Goal: Task Accomplishment & Management: Manage account settings

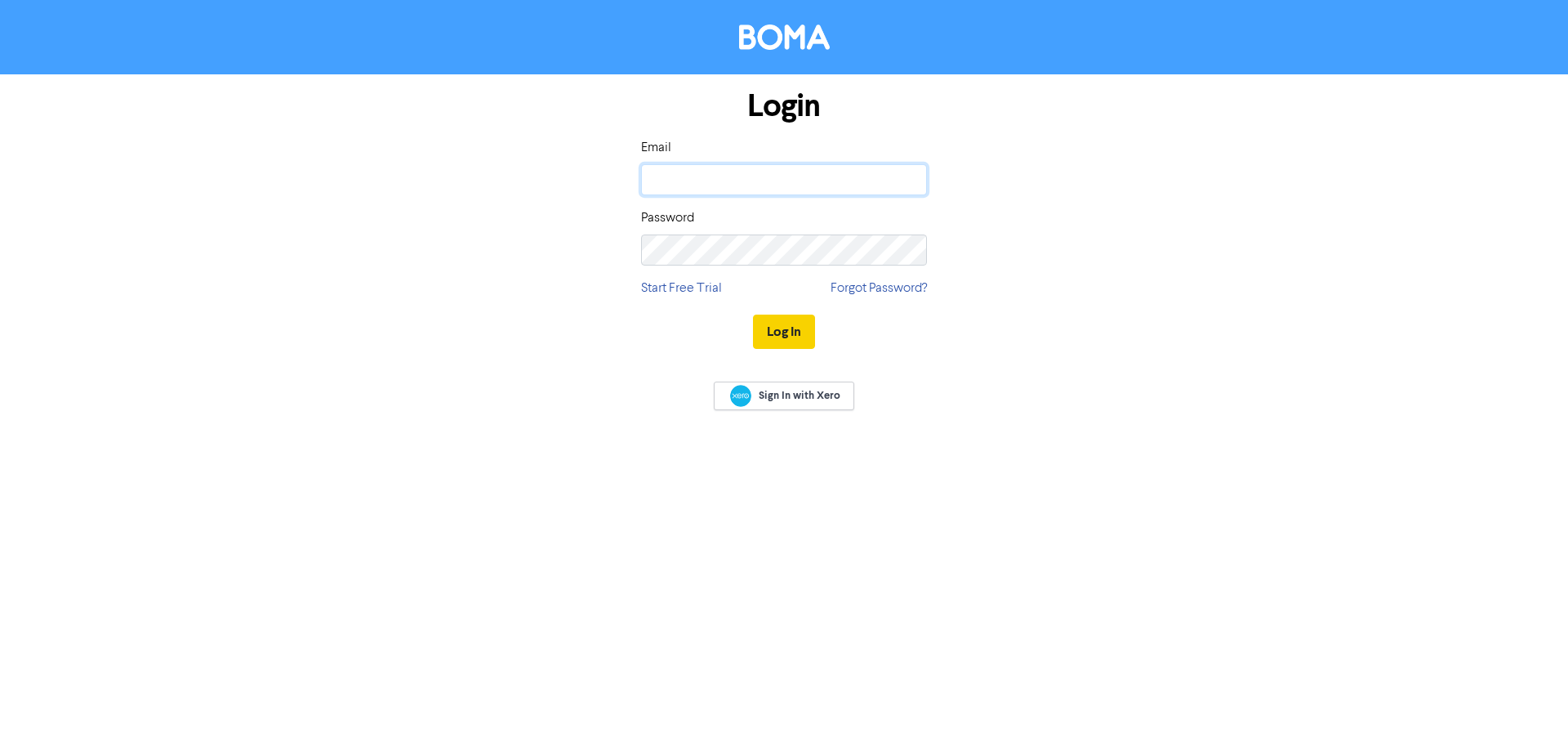
type input "[PERSON_NAME][EMAIL_ADDRESS][DOMAIN_NAME]"
click at [782, 330] on button "Log In" at bounding box center [784, 331] width 62 height 34
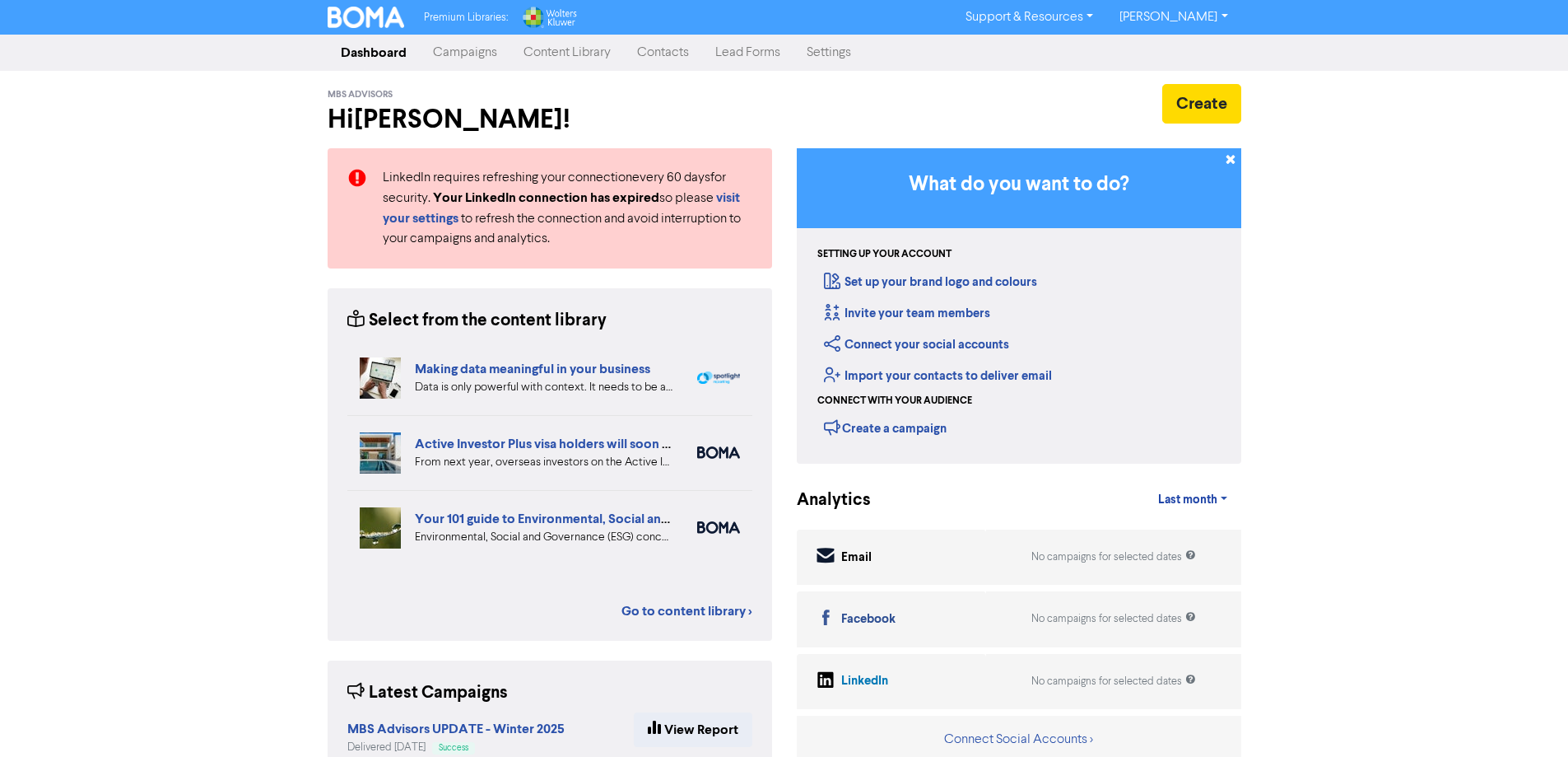
click at [454, 49] on link "Campaigns" at bounding box center [465, 52] width 91 height 33
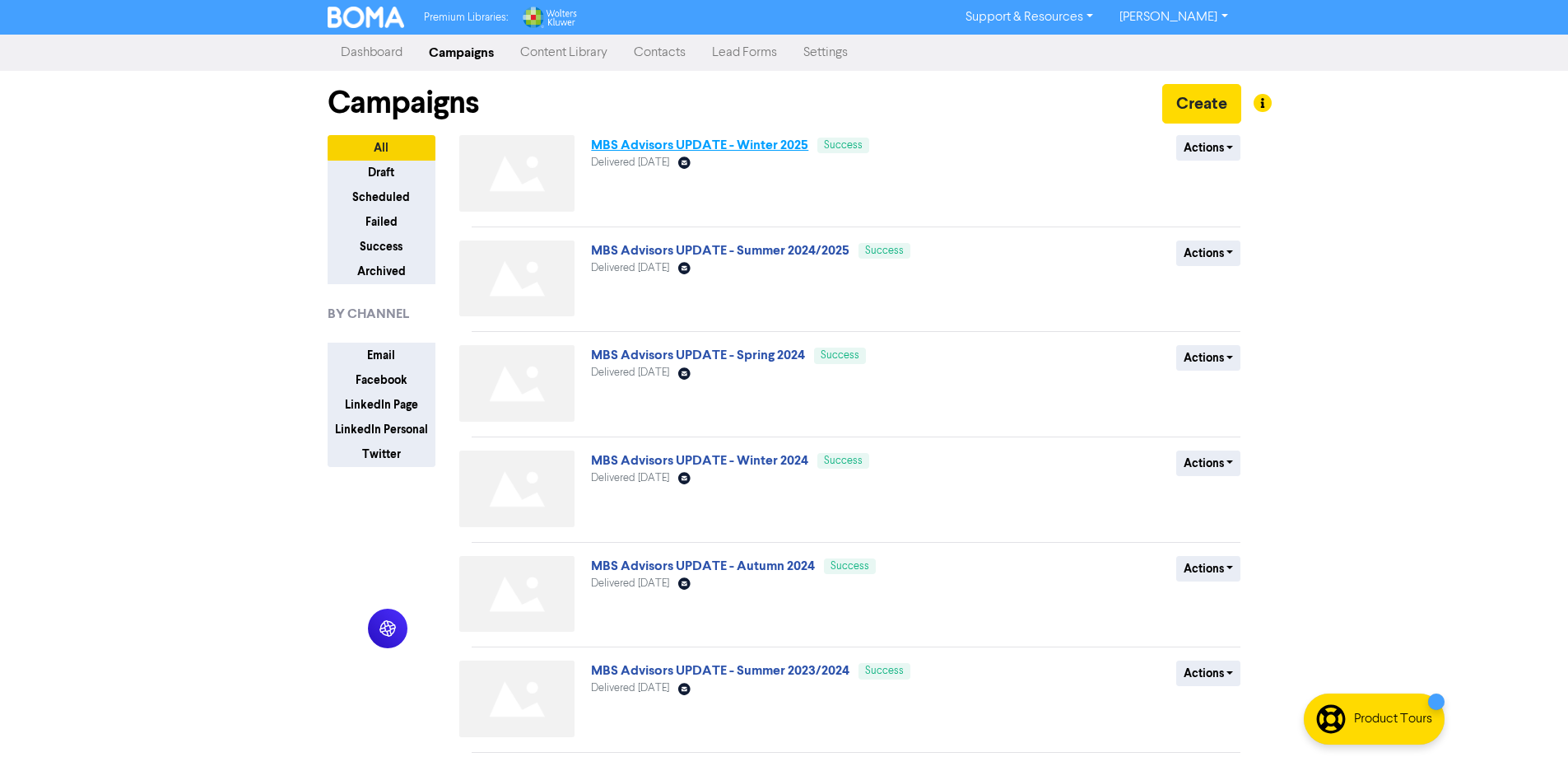
click at [717, 144] on link "MBS Advisors UPDATE - Winter 2025" at bounding box center [699, 145] width 217 height 17
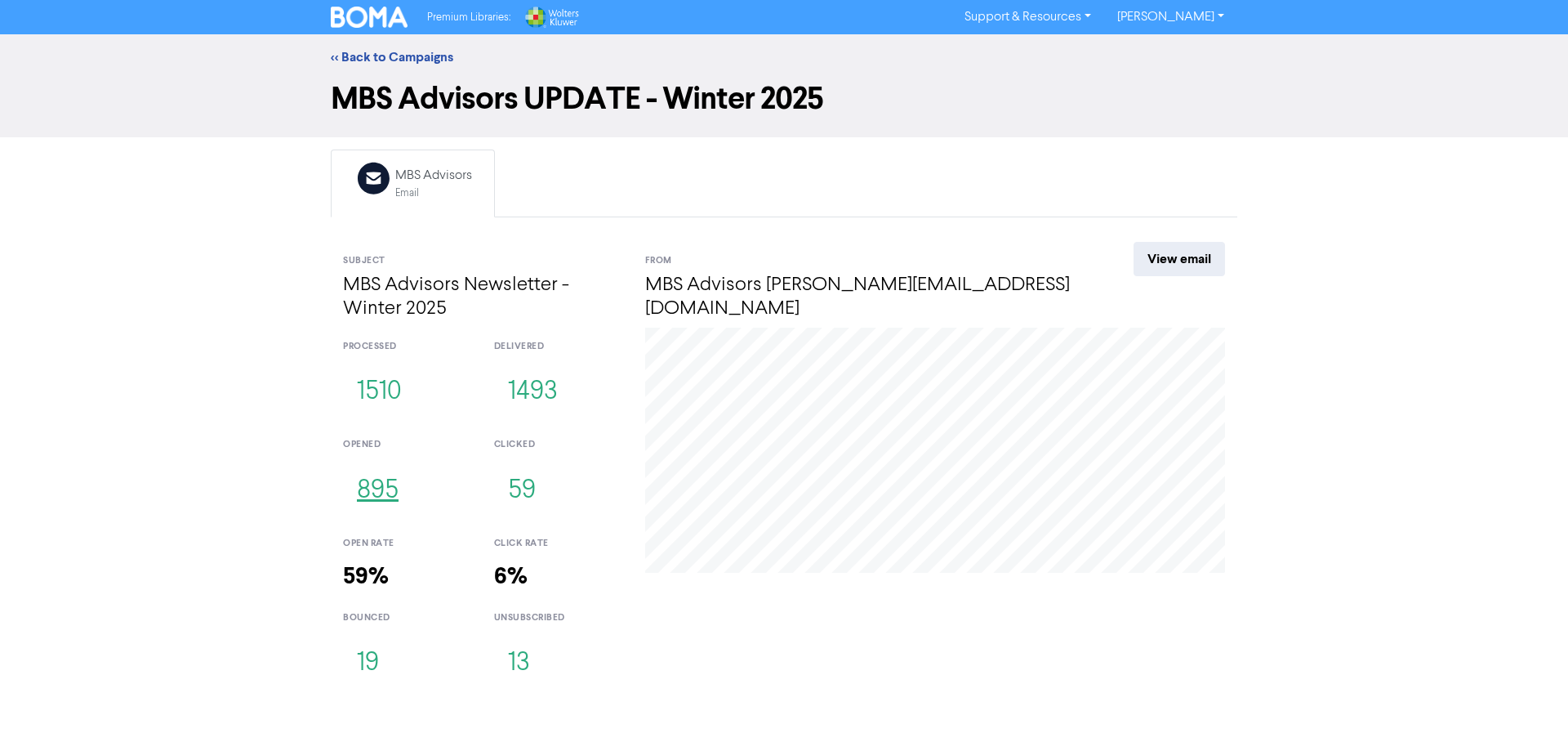
click at [375, 494] on button "895" at bounding box center [377, 490] width 69 height 54
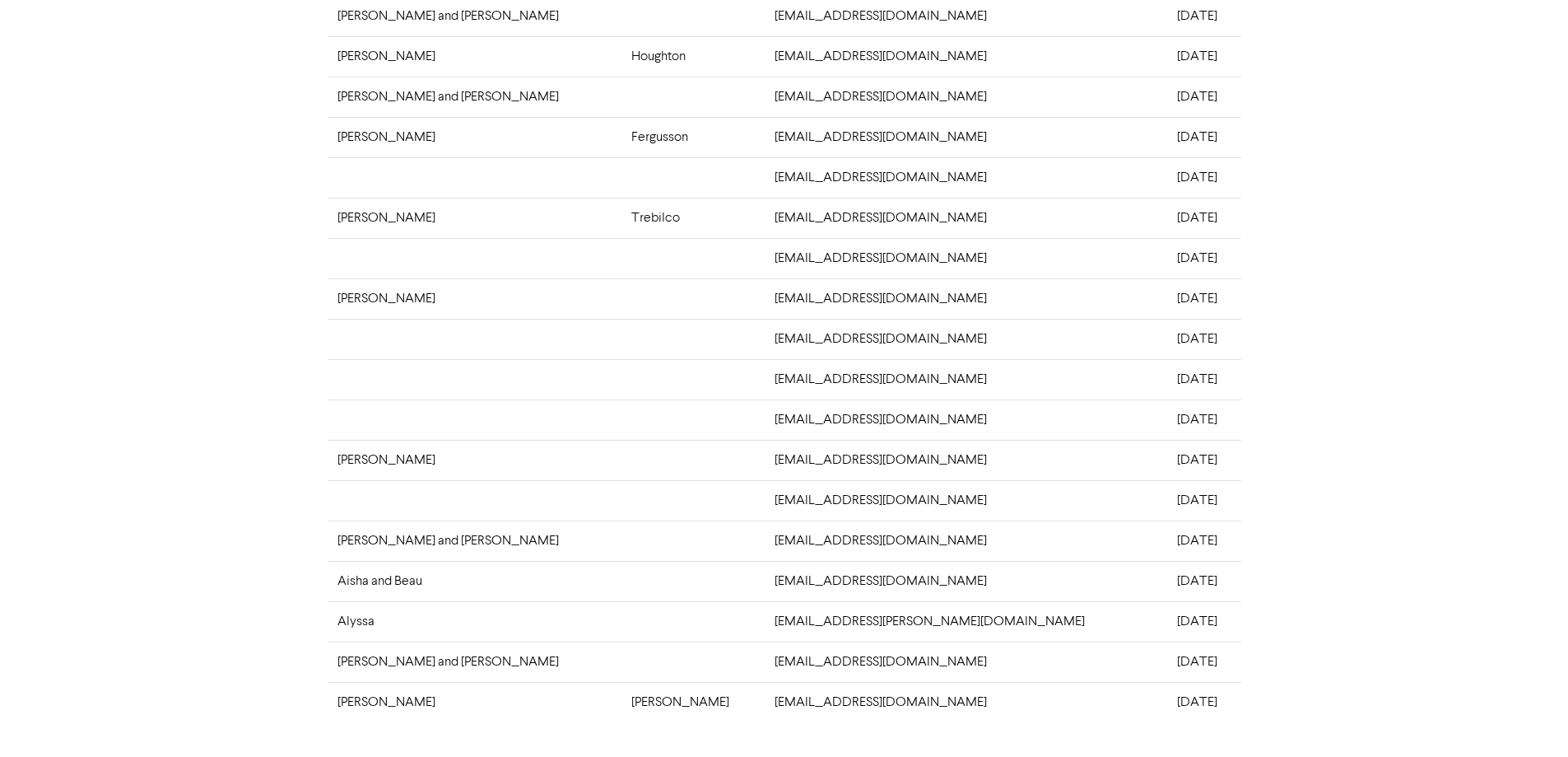
scroll to position [316, 0]
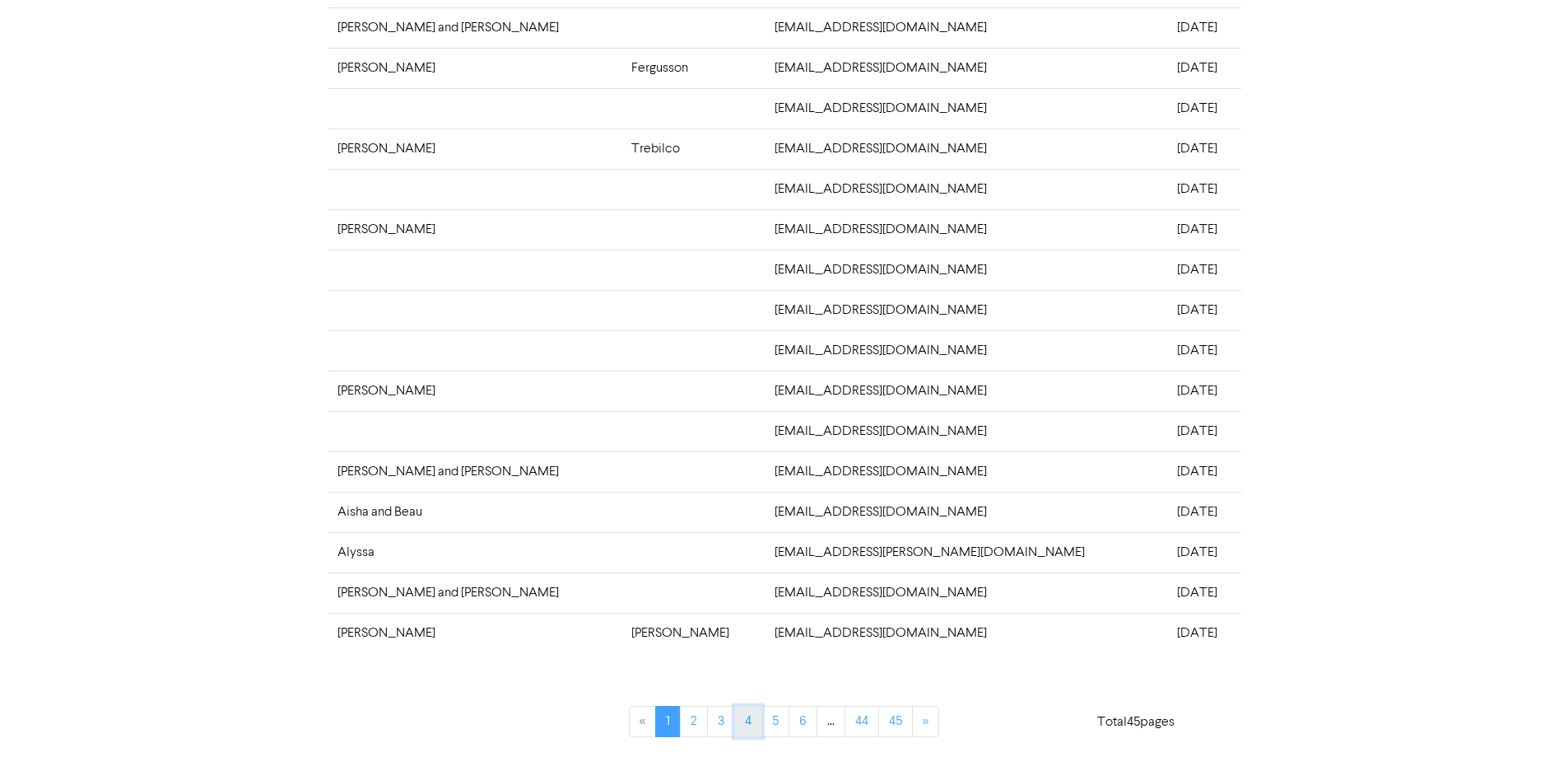
click at [751, 721] on link "4" at bounding box center [748, 721] width 28 height 31
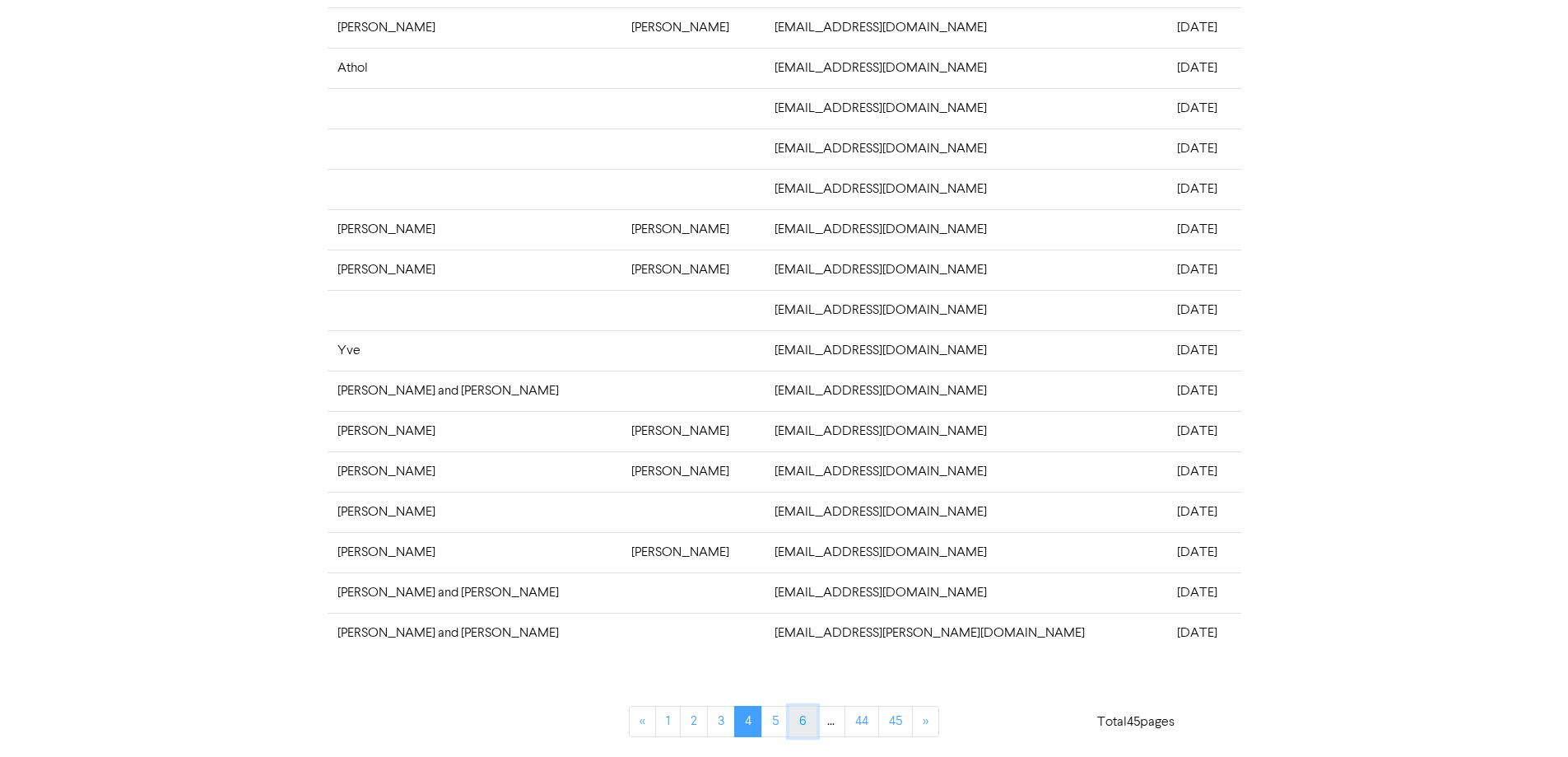
click at [804, 721] on link "6" at bounding box center [803, 721] width 29 height 31
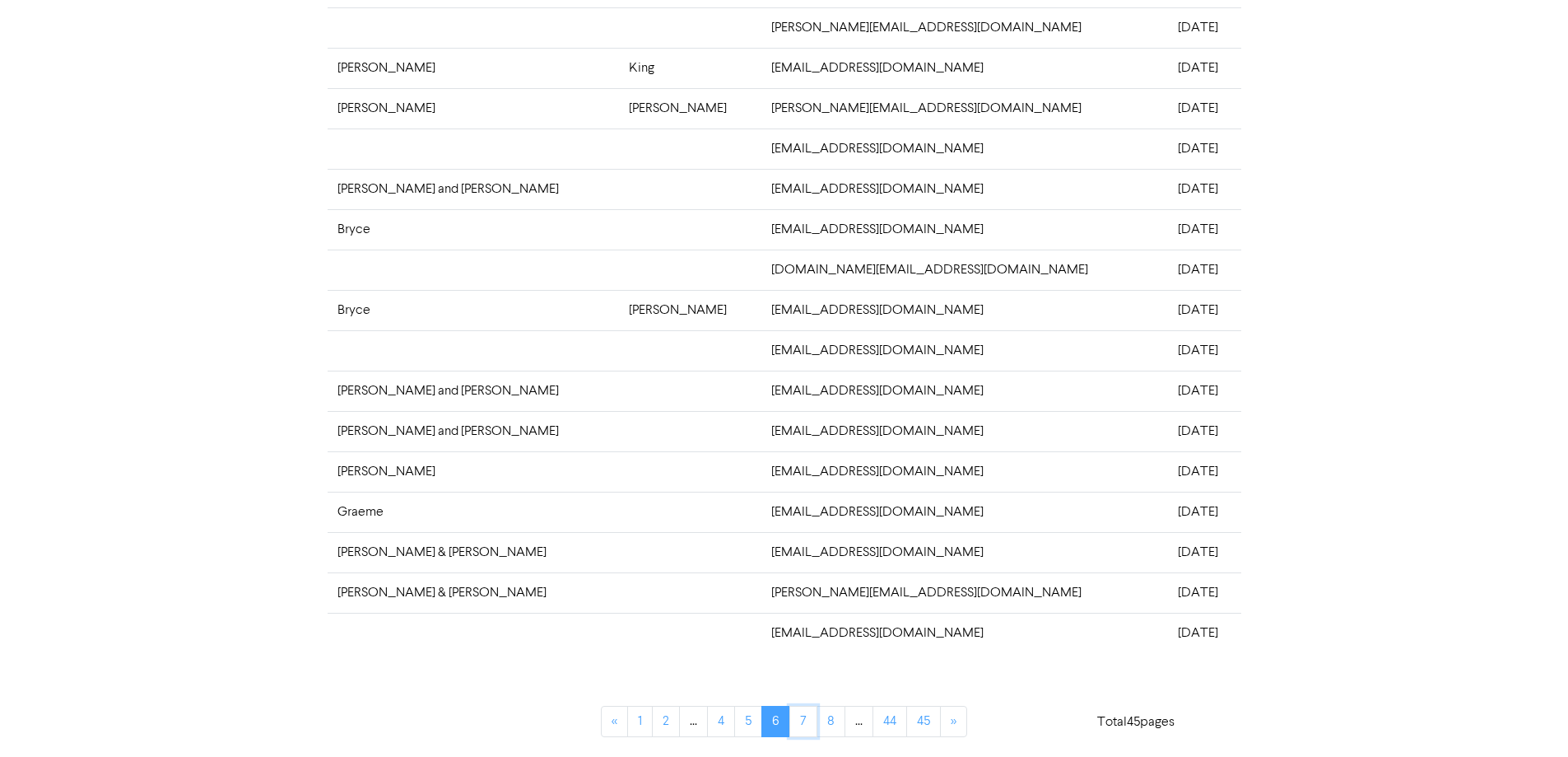
click at [804, 721] on link "7" at bounding box center [803, 721] width 28 height 31
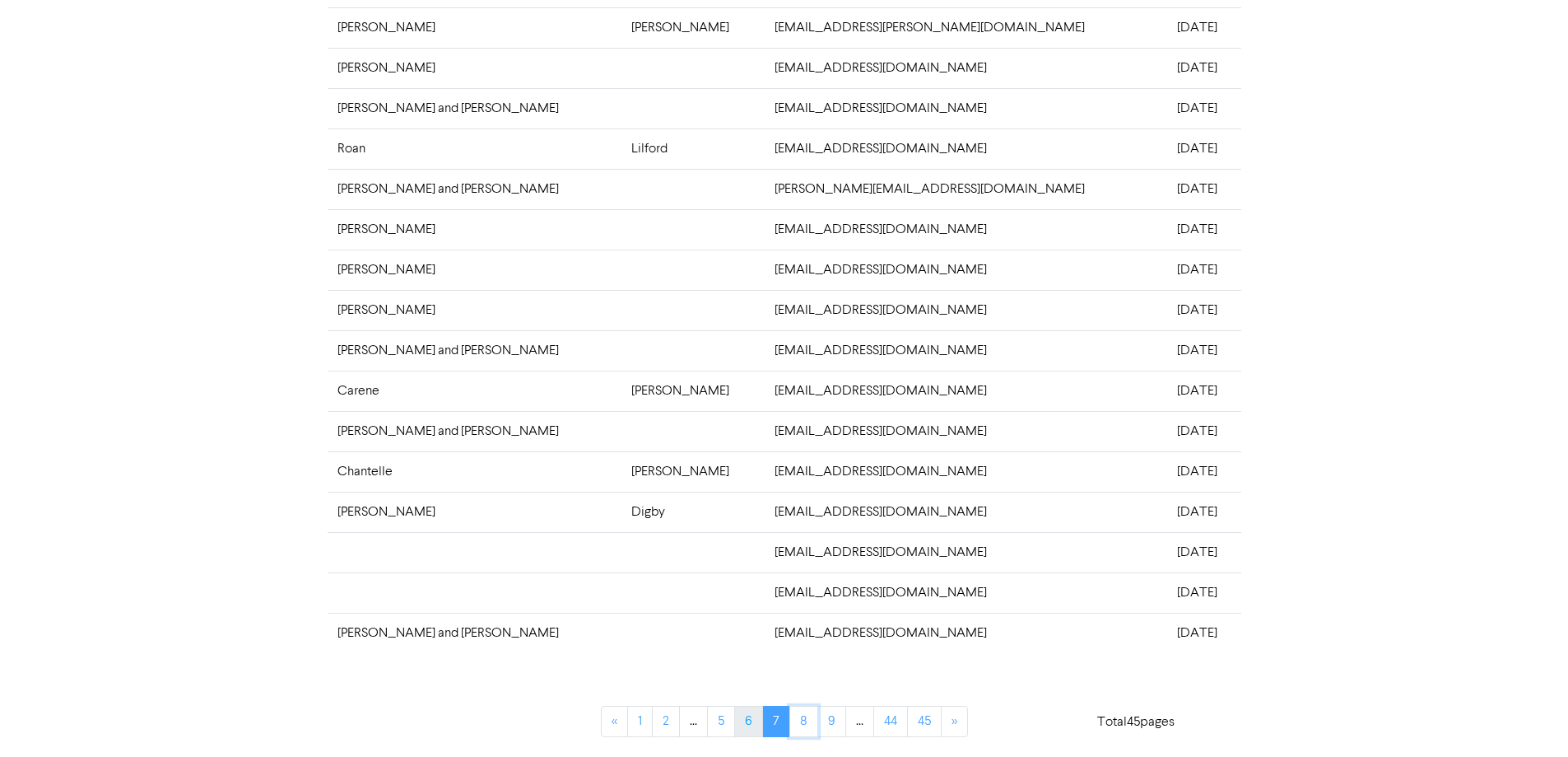
click at [804, 721] on link "8" at bounding box center [804, 721] width 29 height 31
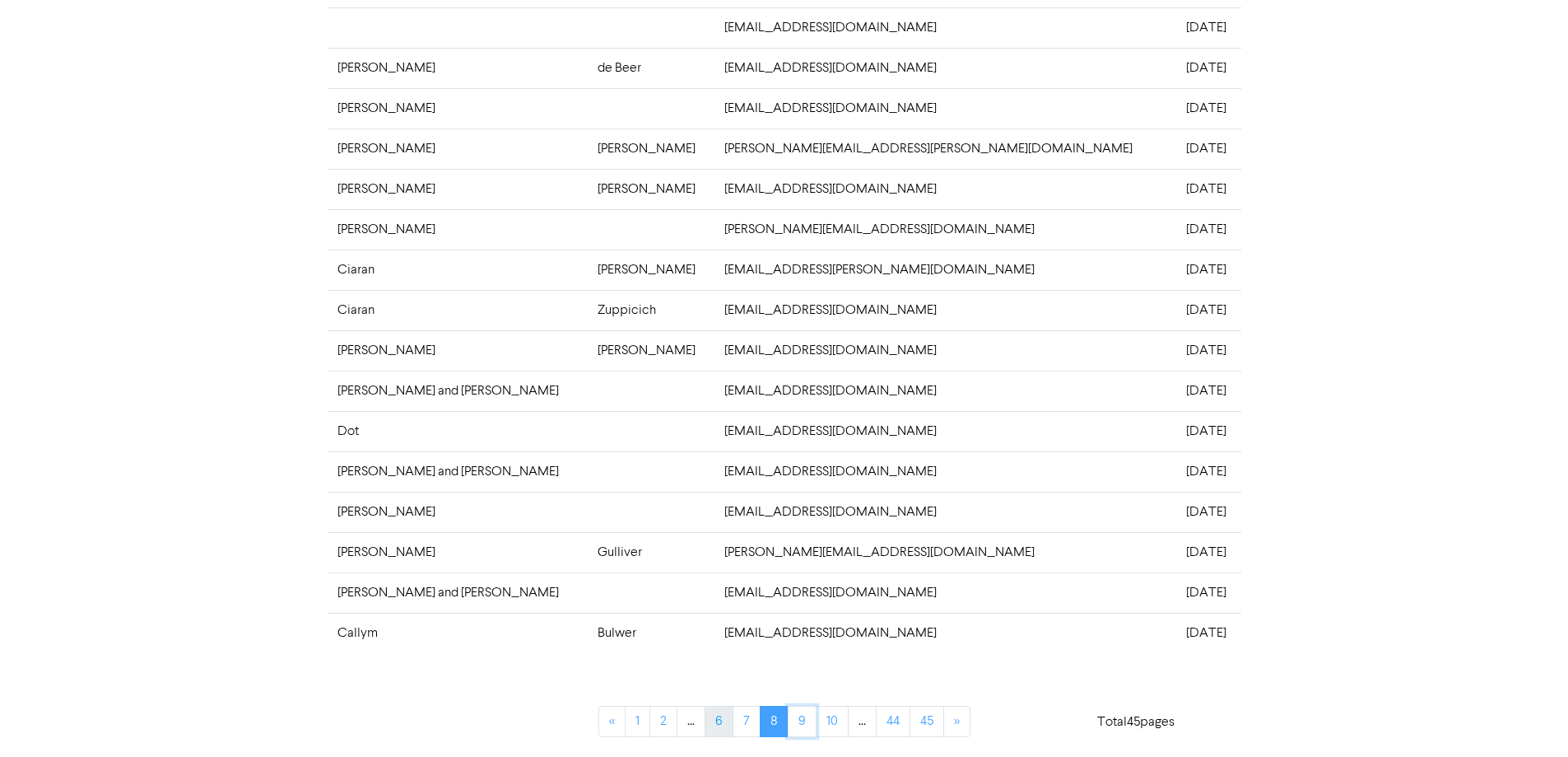
click at [804, 721] on link "9" at bounding box center [802, 721] width 29 height 31
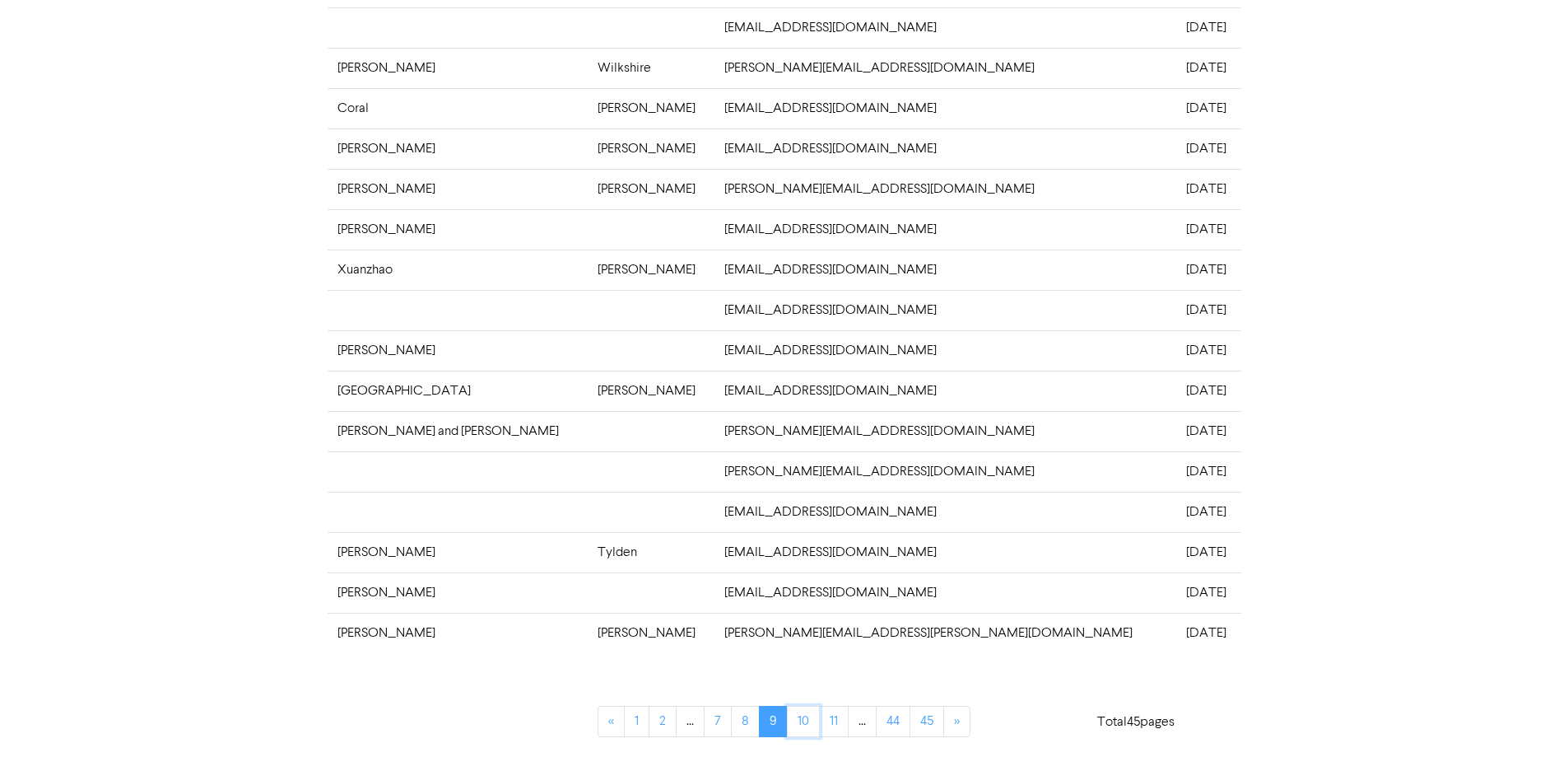
click at [804, 721] on link "10" at bounding box center [803, 721] width 33 height 31
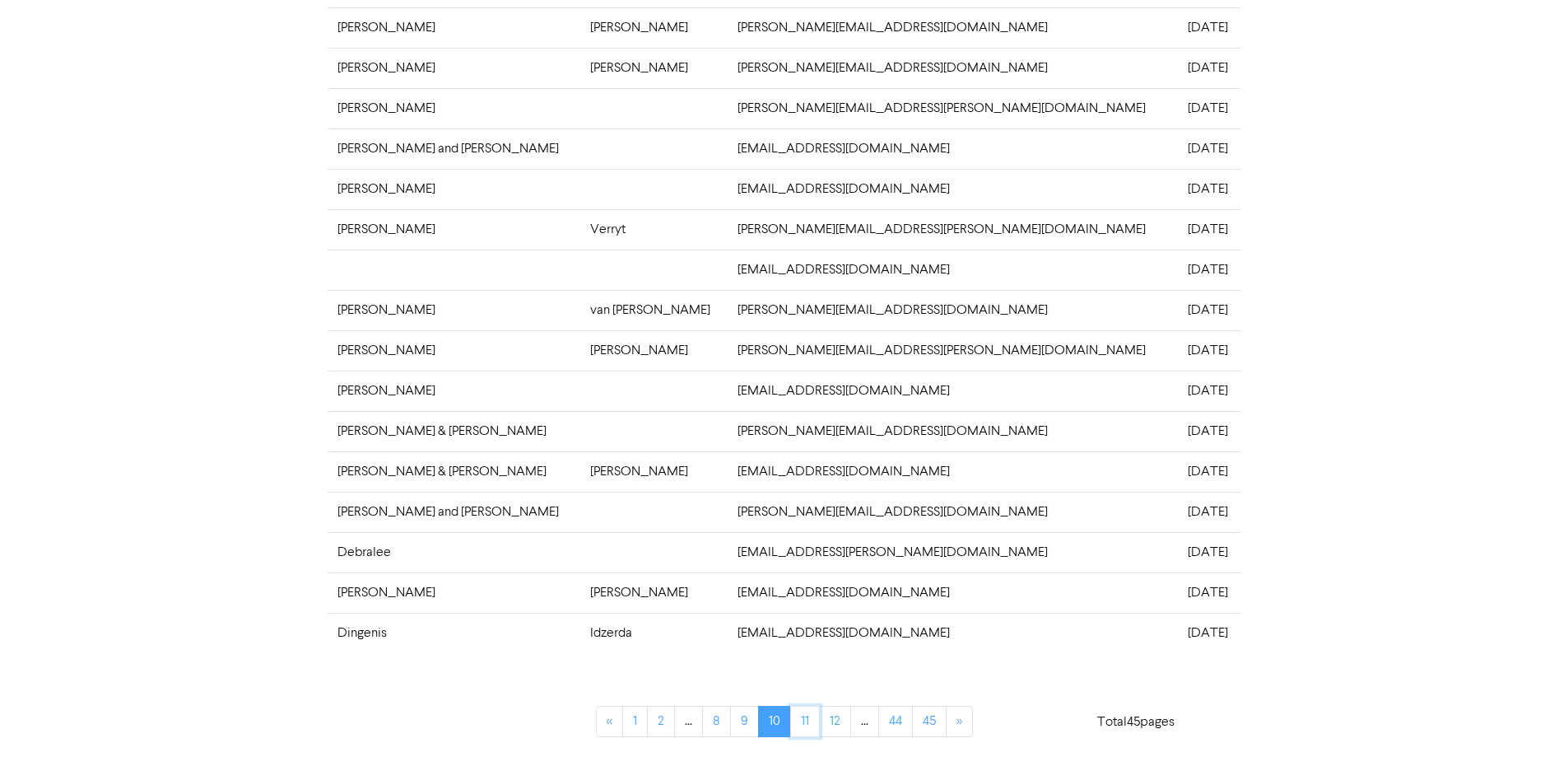
click at [804, 721] on link "11" at bounding box center [805, 721] width 29 height 31
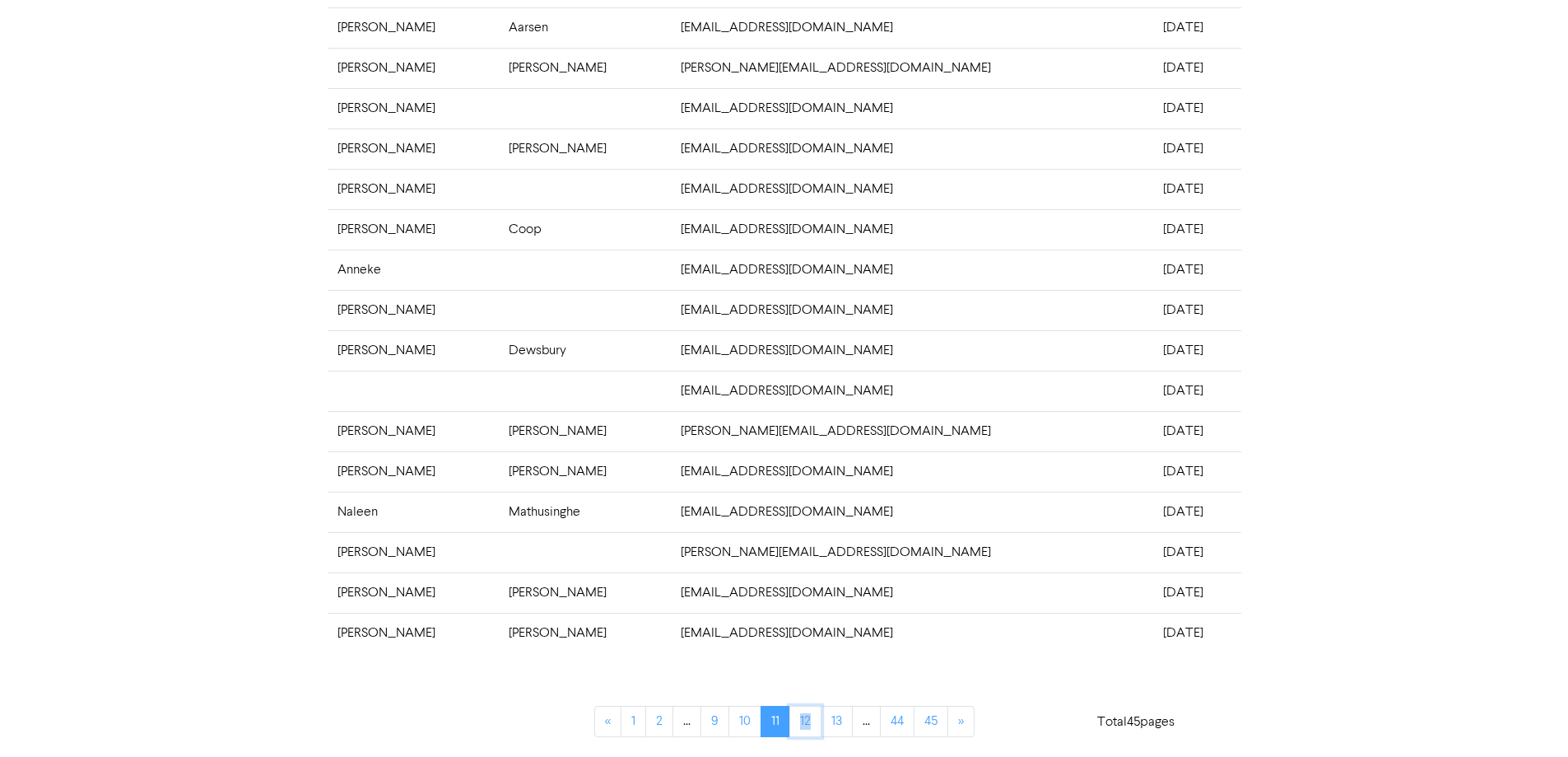
click at [804, 721] on link "12" at bounding box center [805, 721] width 32 height 31
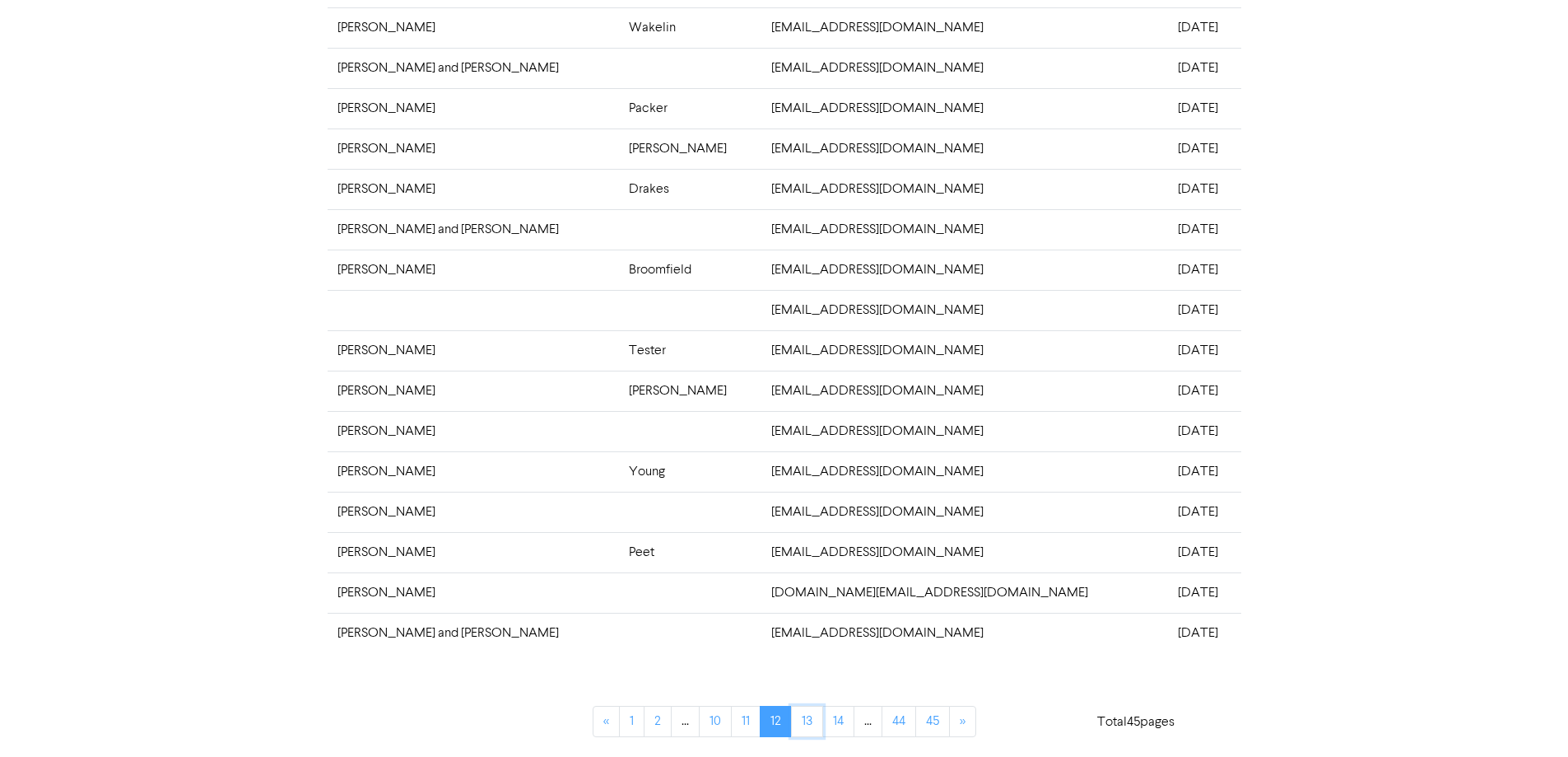
click at [804, 721] on link "13" at bounding box center [807, 721] width 32 height 31
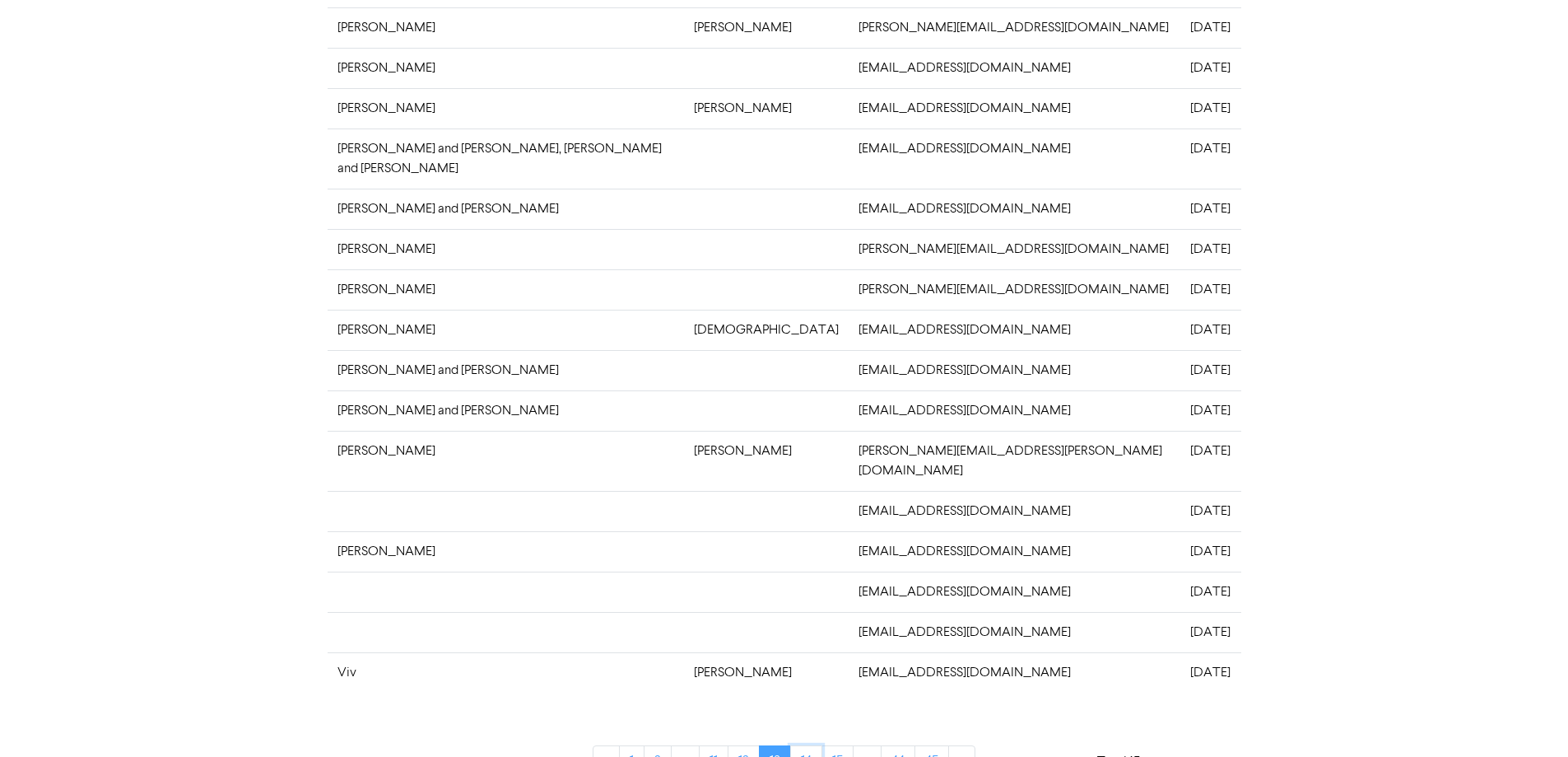
click at [804, 745] on link "14" at bounding box center [806, 760] width 32 height 31
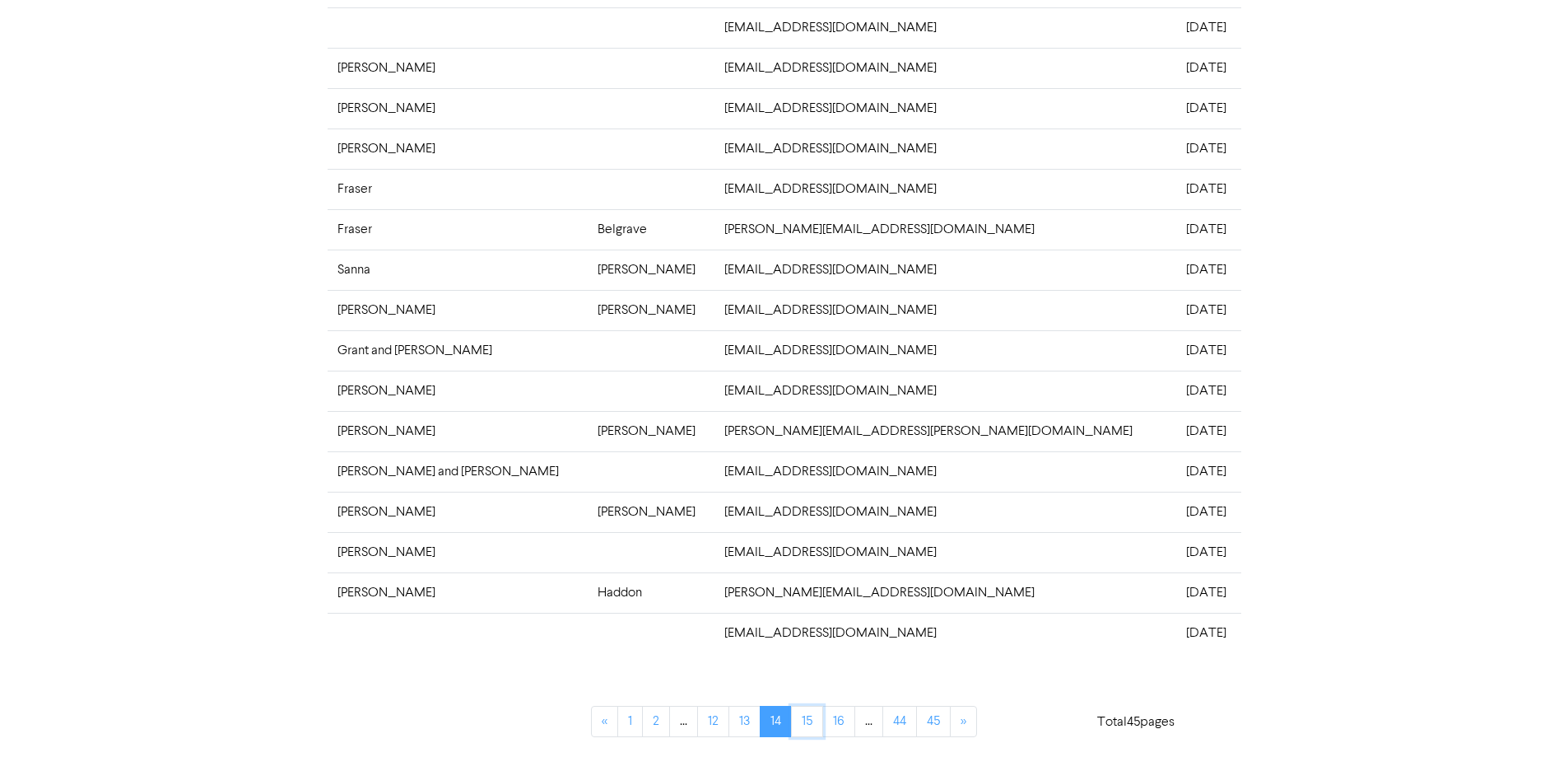
click at [804, 721] on link "15" at bounding box center [807, 721] width 32 height 31
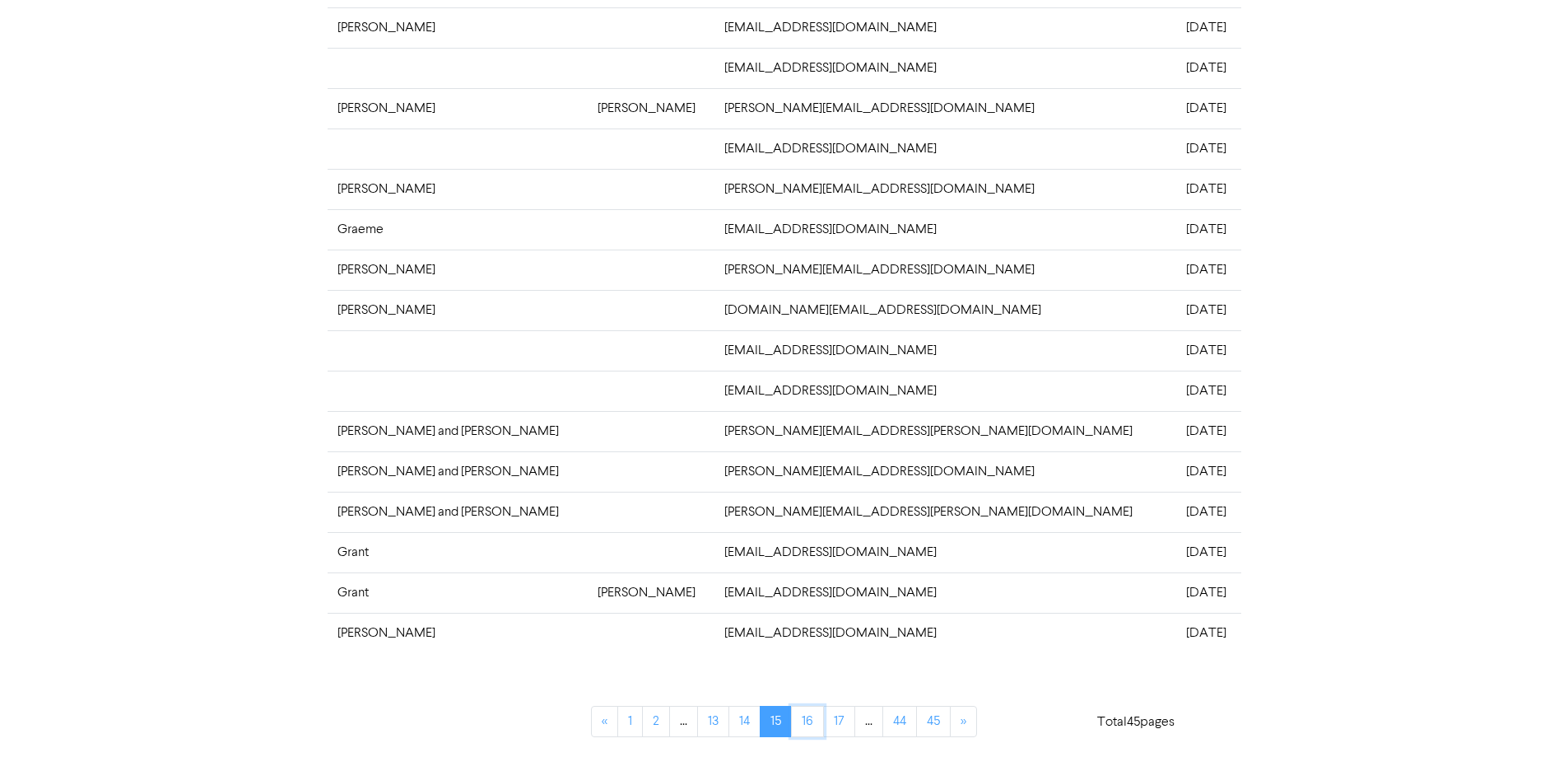
click at [804, 721] on link "16" at bounding box center [807, 721] width 33 height 31
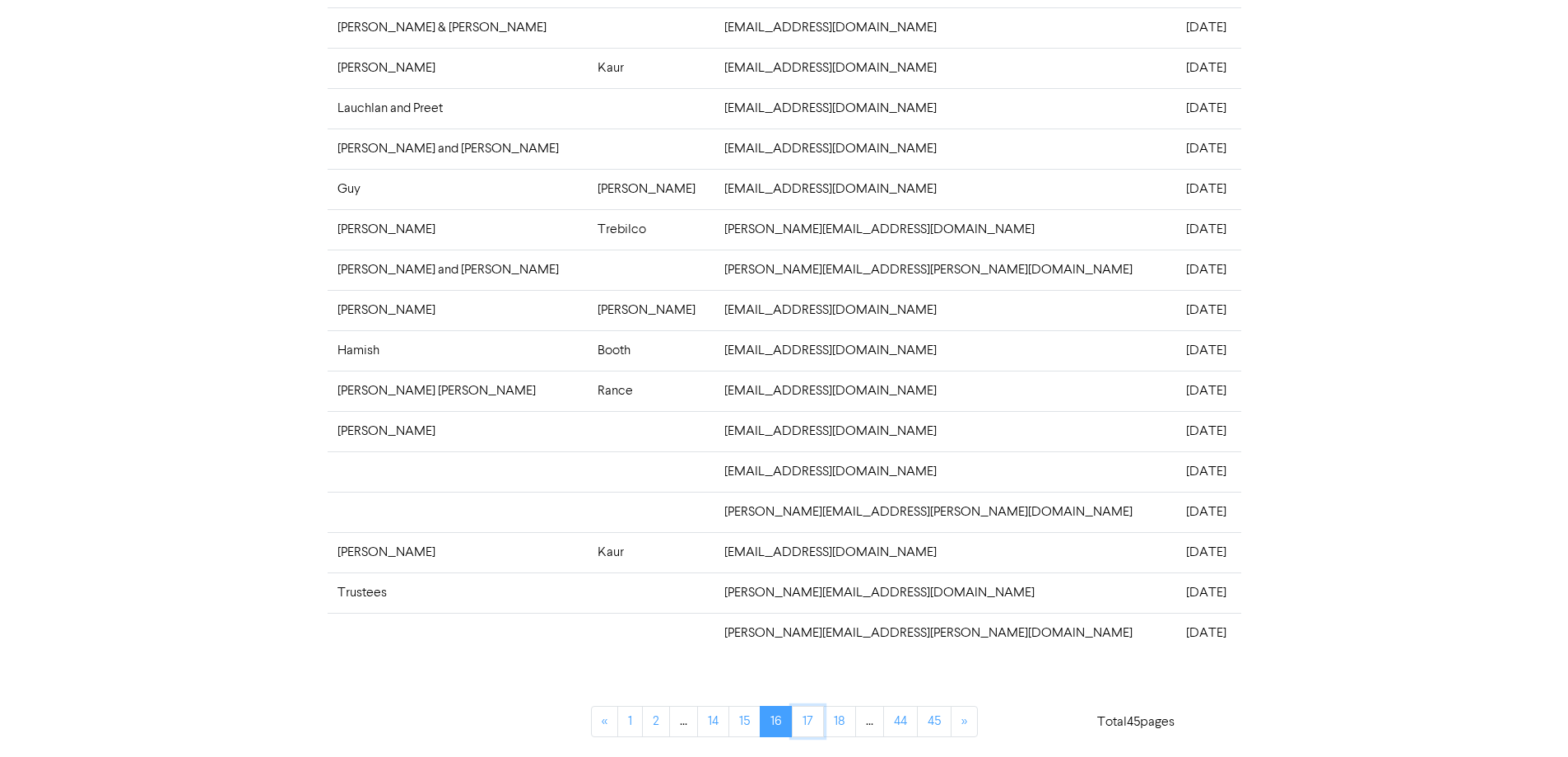
click at [804, 721] on link "17" at bounding box center [808, 721] width 32 height 31
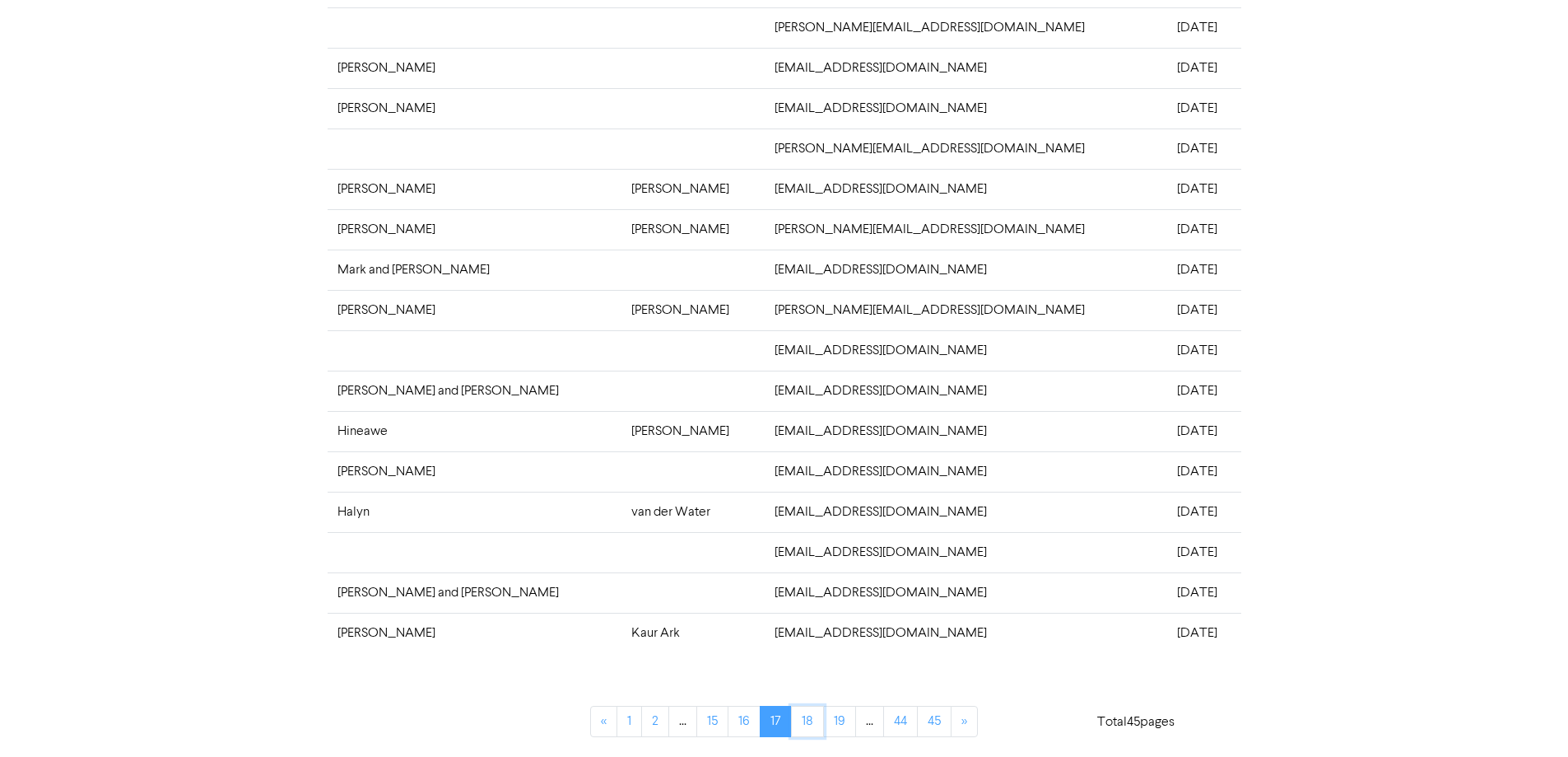
click at [804, 721] on link "18" at bounding box center [807, 721] width 33 height 31
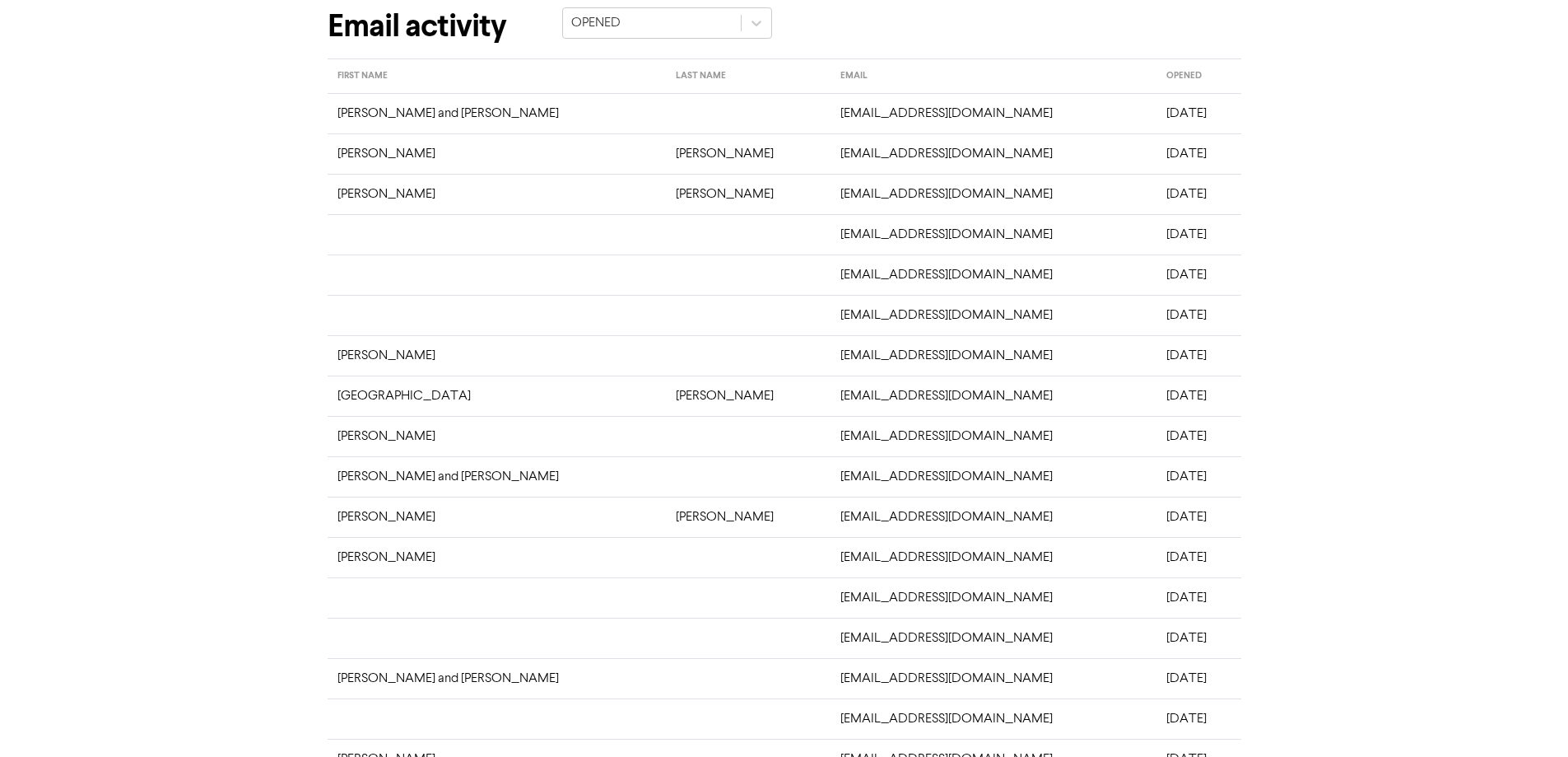
scroll to position [0, 0]
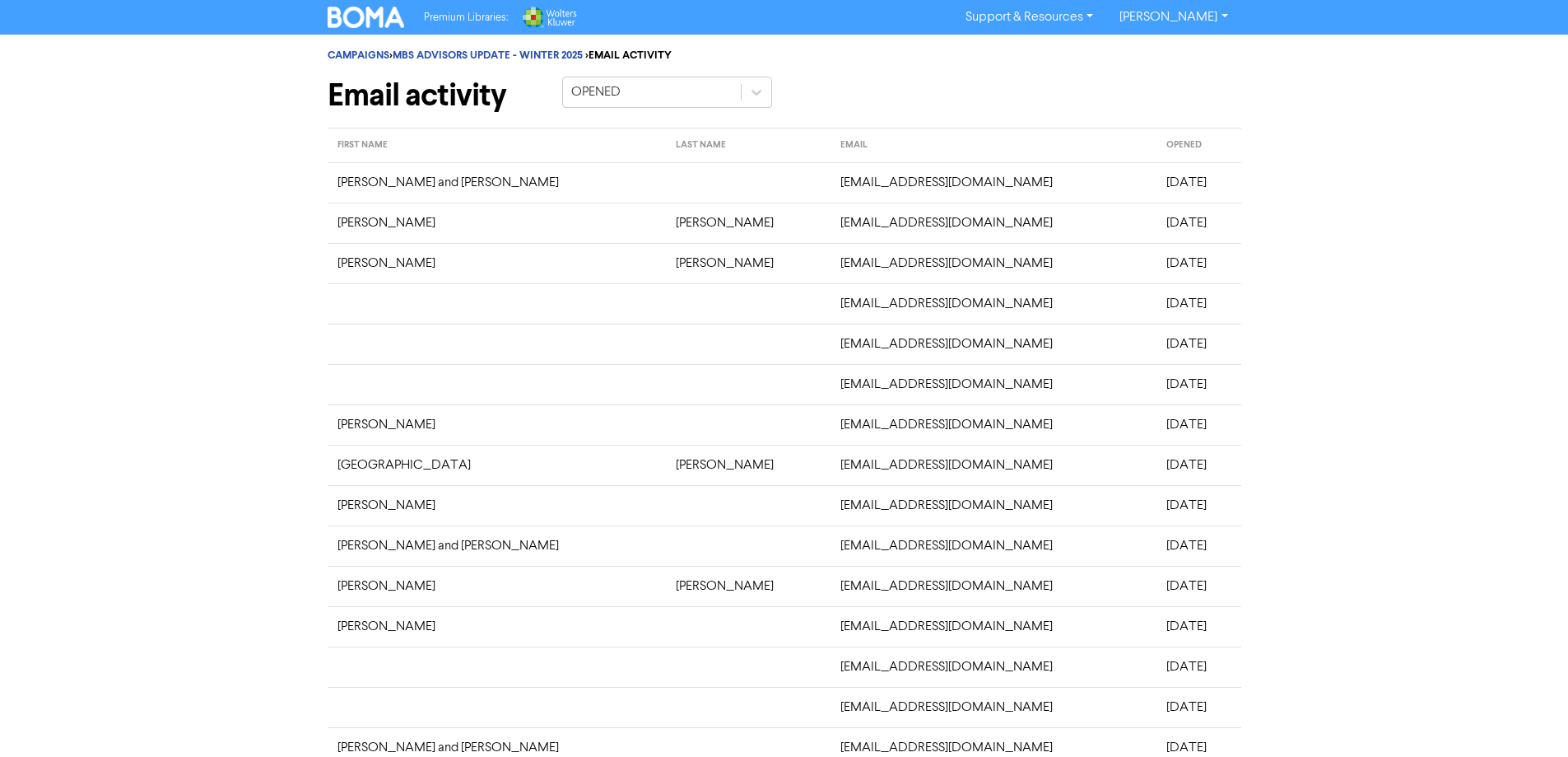
click at [209, 180] on div "CAMPAIGNS > MBS ADVISORS UPDATE - WINTER 2025 > EMAIL ACTIVITY Email activity O…" at bounding box center [784, 553] width 1568 height 1038
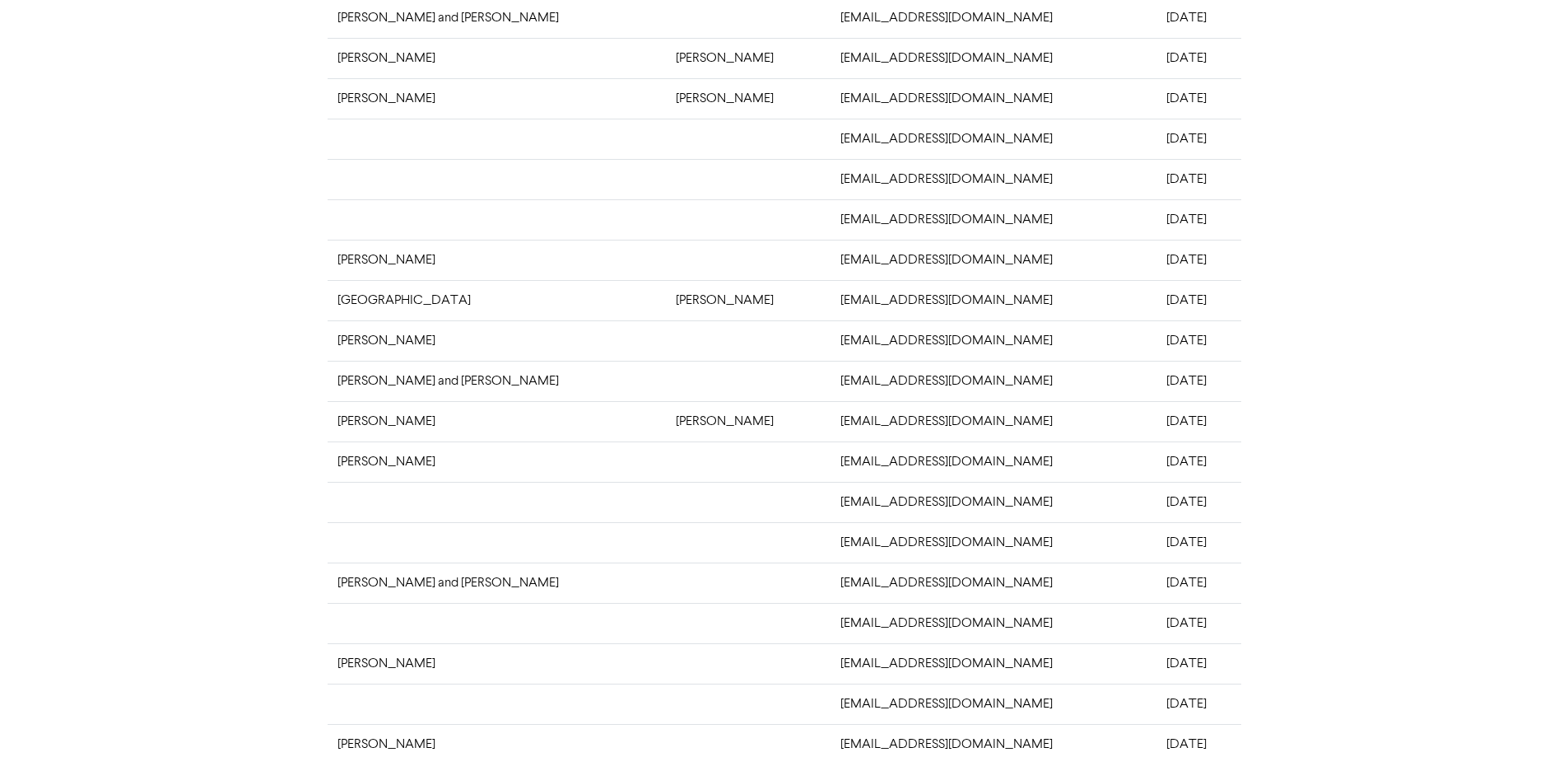
scroll to position [247, 0]
